Goal: Check status

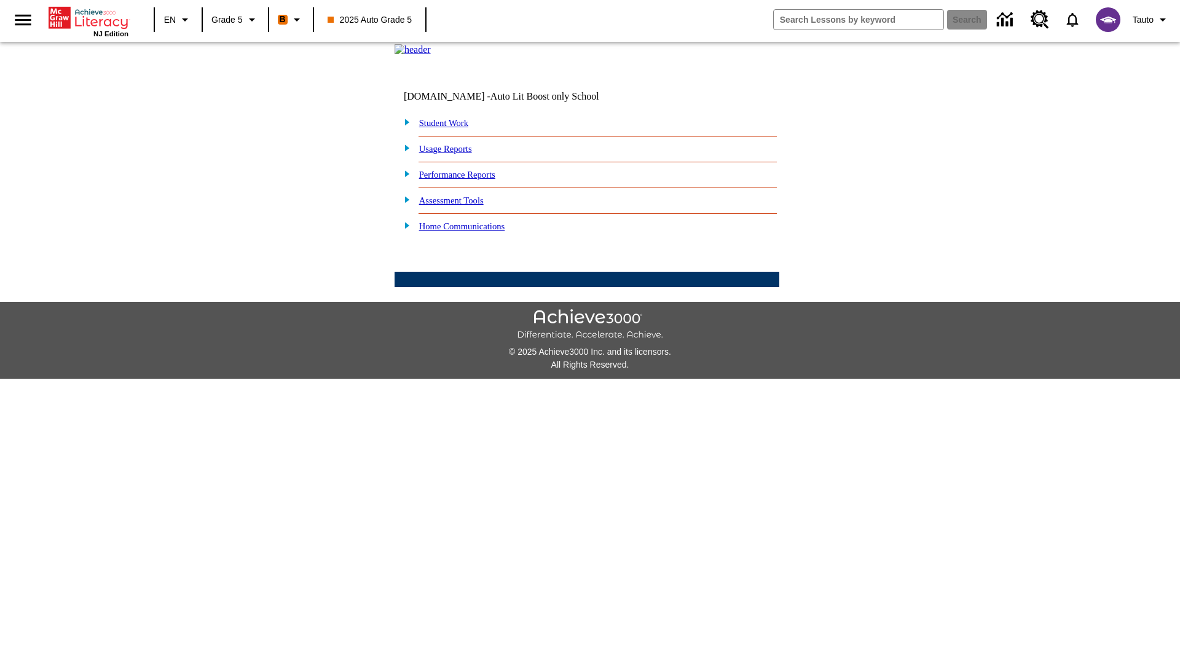
click at [452, 128] on link "Student Work" at bounding box center [443, 123] width 49 height 10
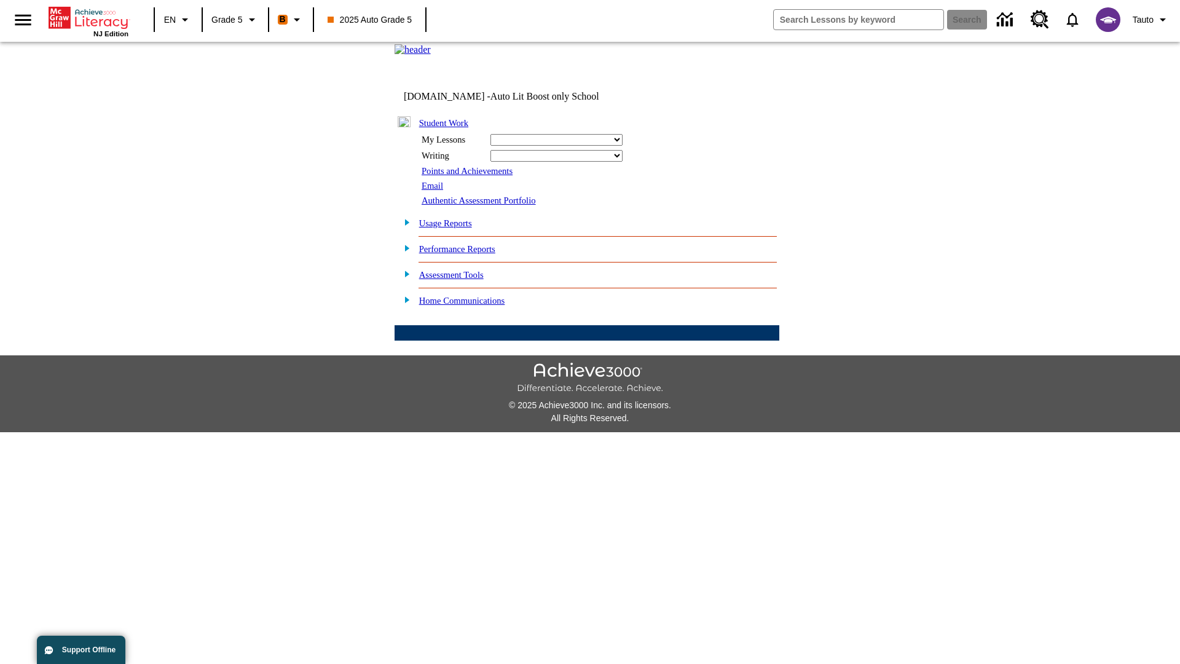
select select "/options/reports/?report_id=12&atype=1&section=2"
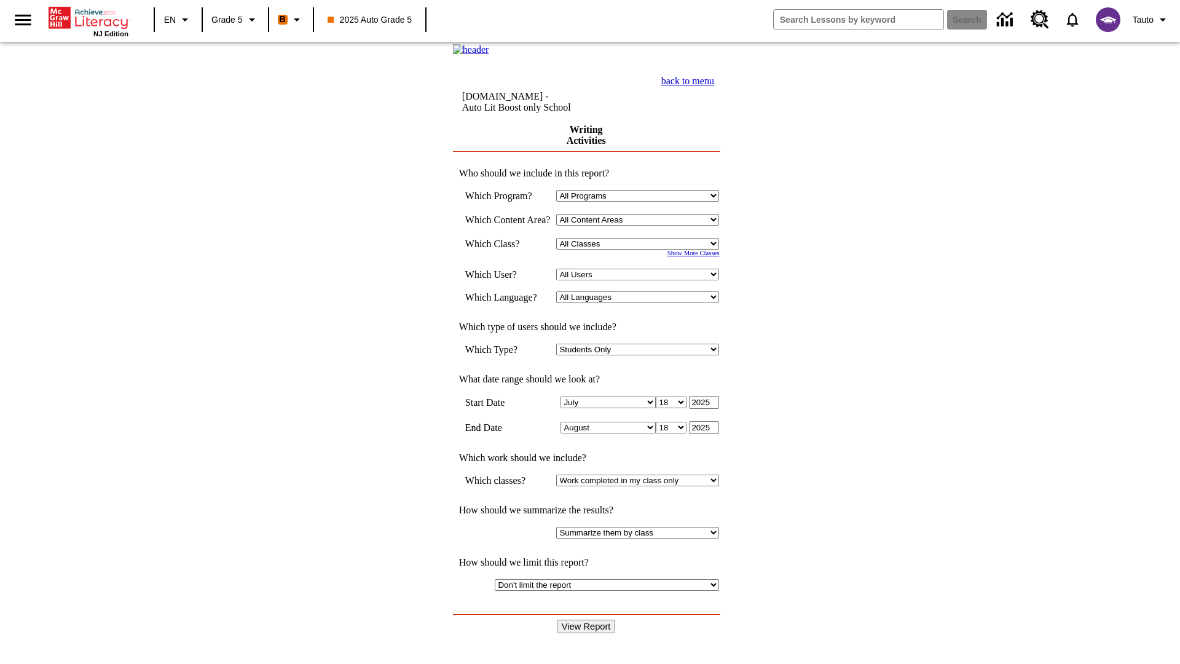
click at [641, 249] on select "Select a Class: All Classes 2025 Auto Grade 5 OL 2025 Auto Grade 6" at bounding box center [637, 244] width 163 height 12
select select "11133131"
